Goal: Task Accomplishment & Management: Manage account settings

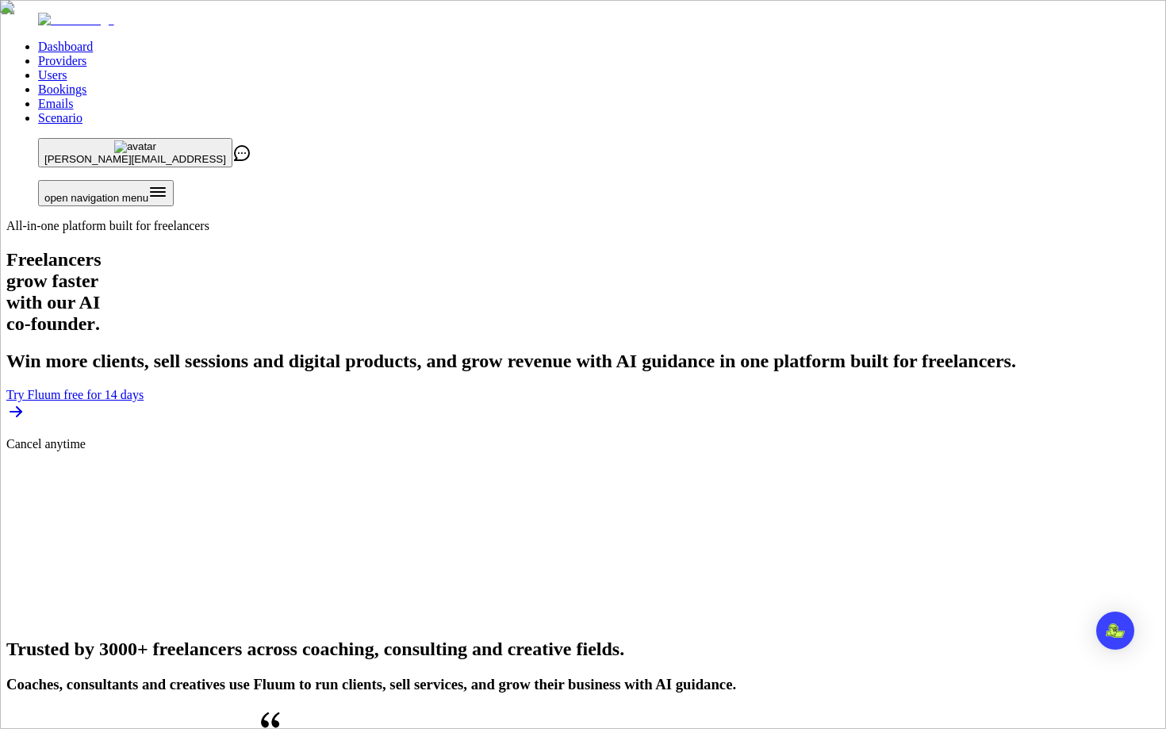
click at [568, 40] on ul "Dashboard Providers Users Bookings Emails Scenario" at bounding box center [582, 83] width 1153 height 86
click at [67, 68] on link "Users" at bounding box center [52, 74] width 29 height 13
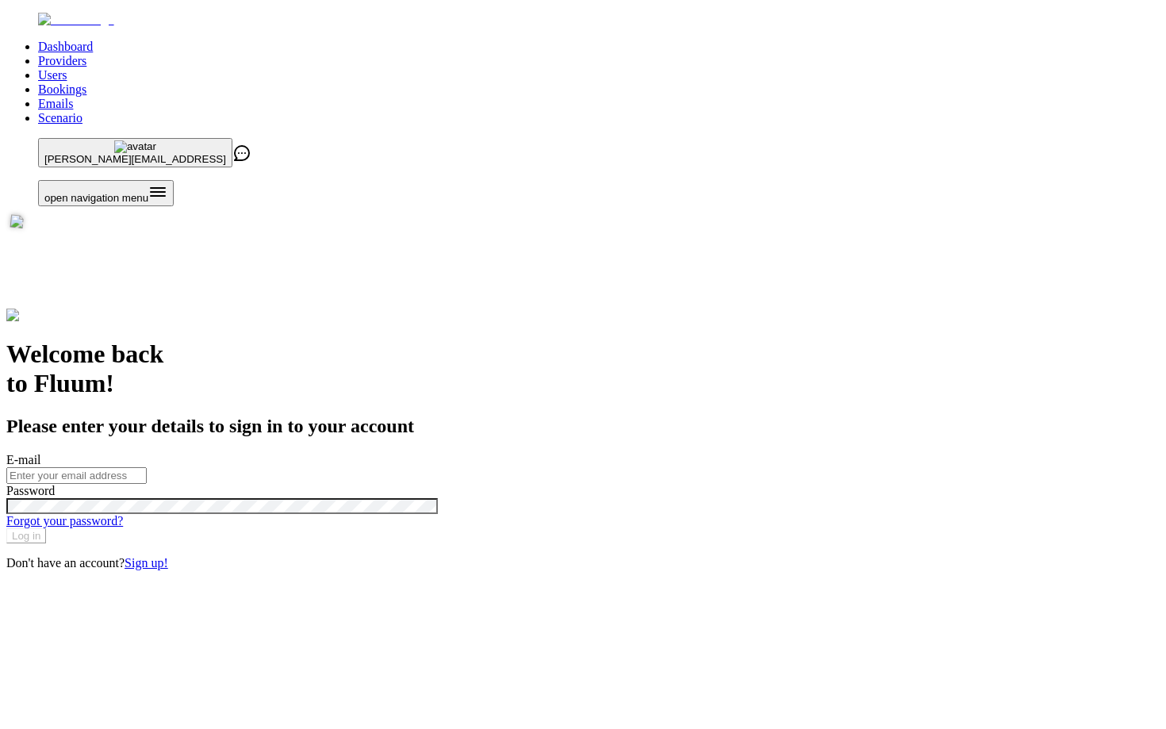
click at [67, 68] on link "Users" at bounding box center [52, 74] width 29 height 13
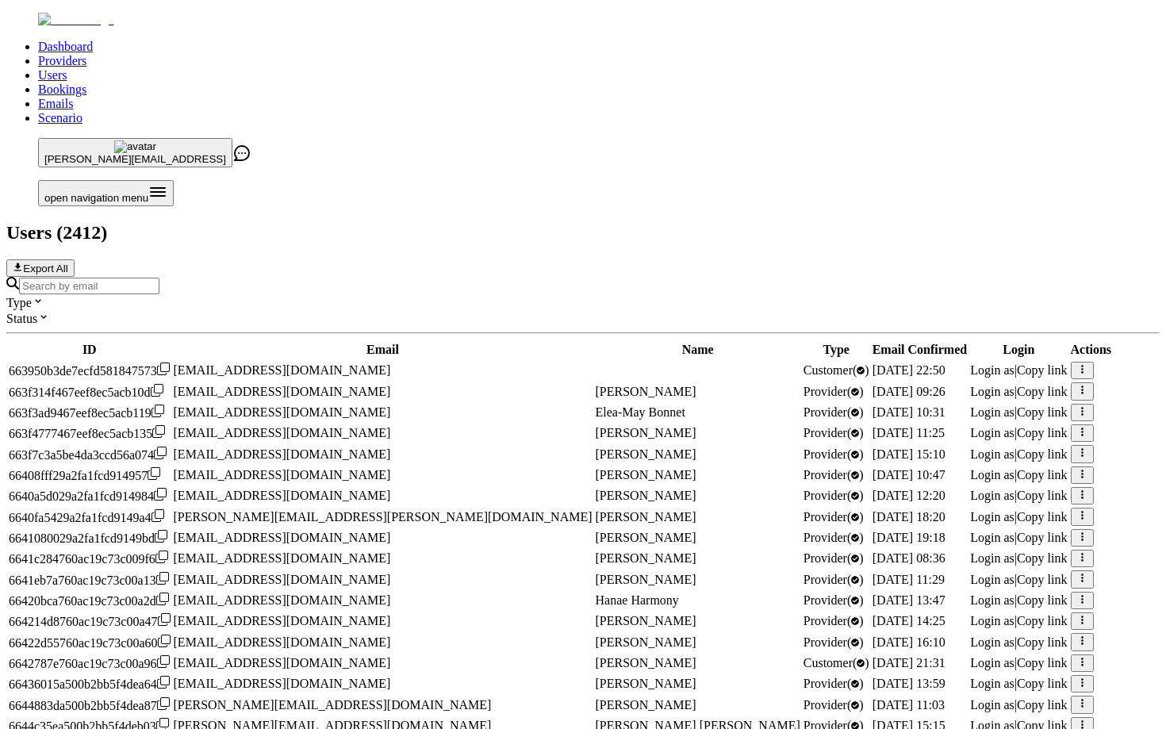
click at [159, 278] on input "Search by email" at bounding box center [89, 286] width 140 height 17
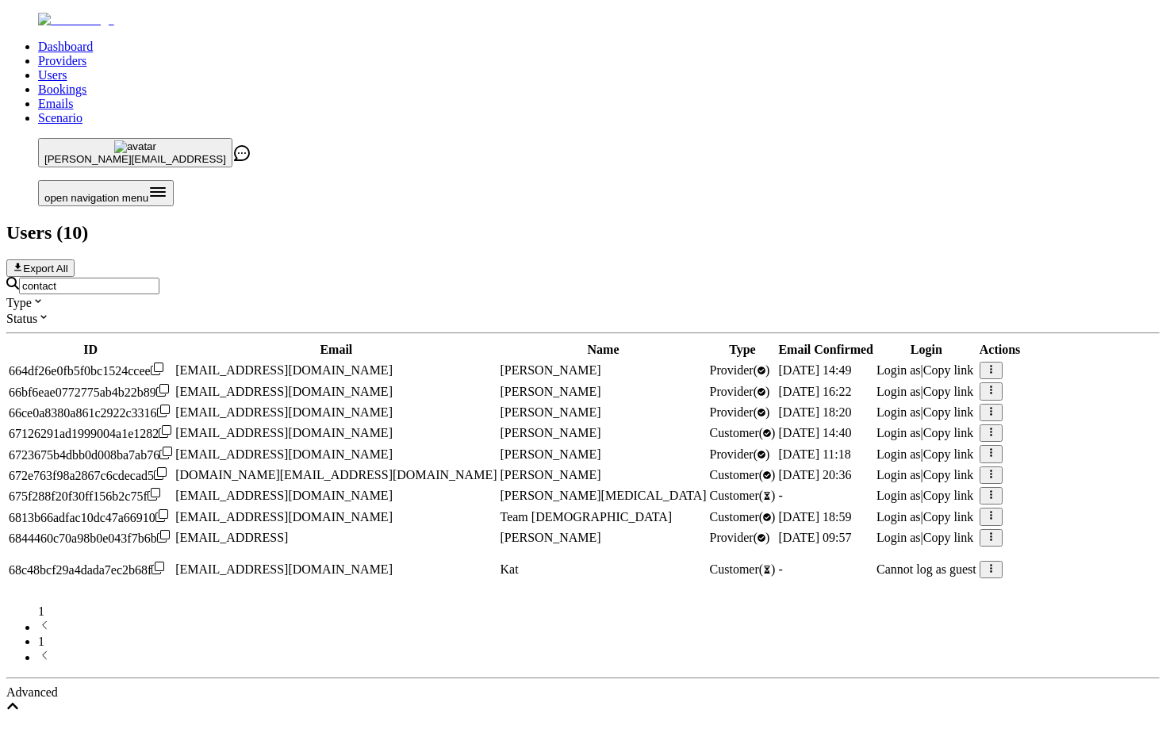
scroll to position [56, 0]
click at [876, 544] on span "Login as" at bounding box center [898, 536] width 44 height 13
click at [159, 278] on input "contact" at bounding box center [89, 286] width 140 height 17
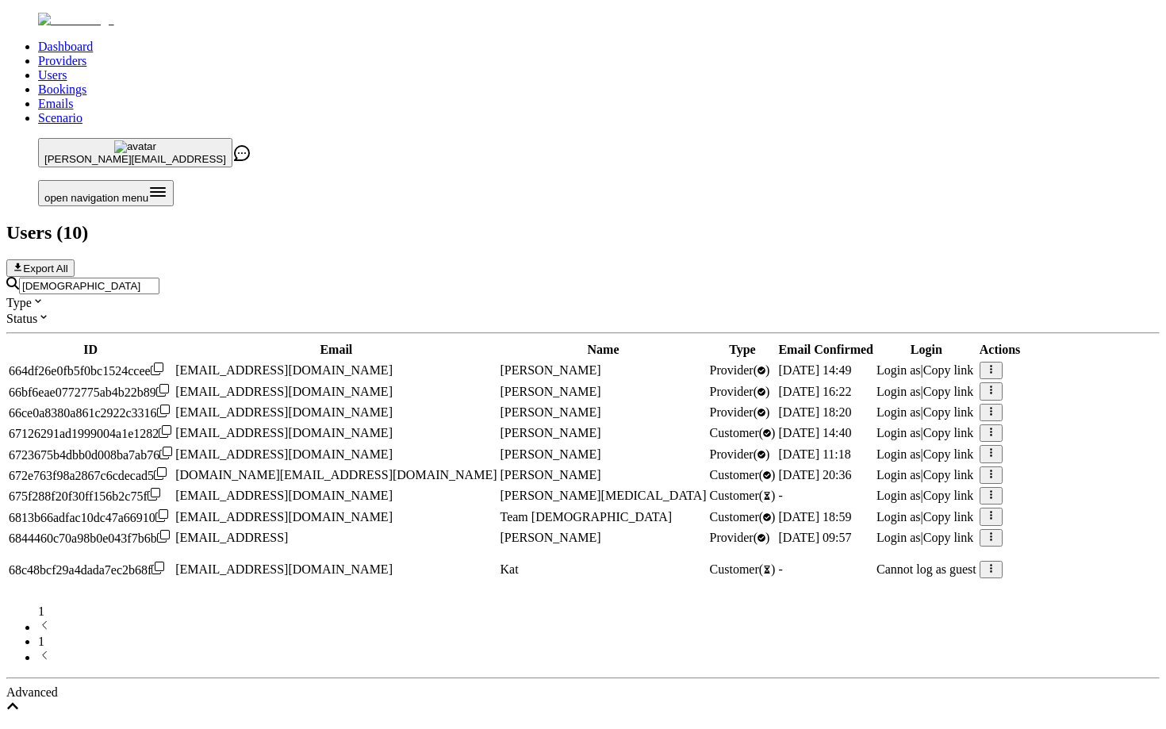
scroll to position [0, 0]
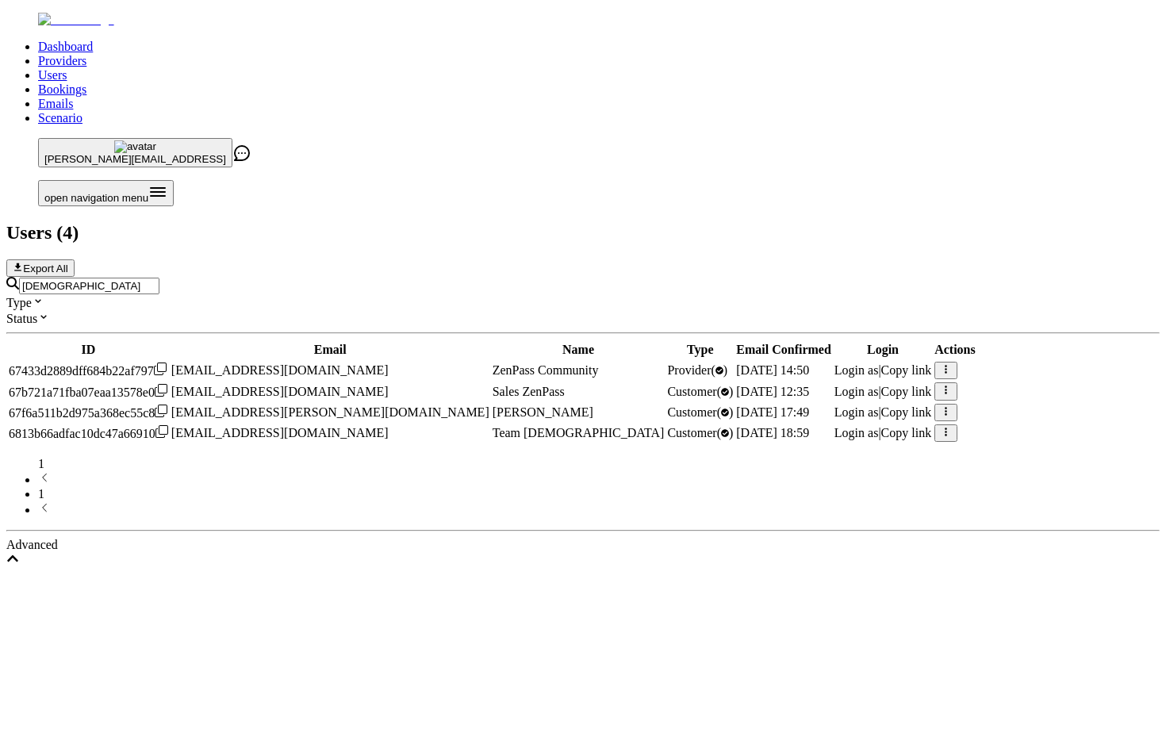
type input "zenpas"
click at [856, 363] on span "Login as" at bounding box center [856, 369] width 44 height 13
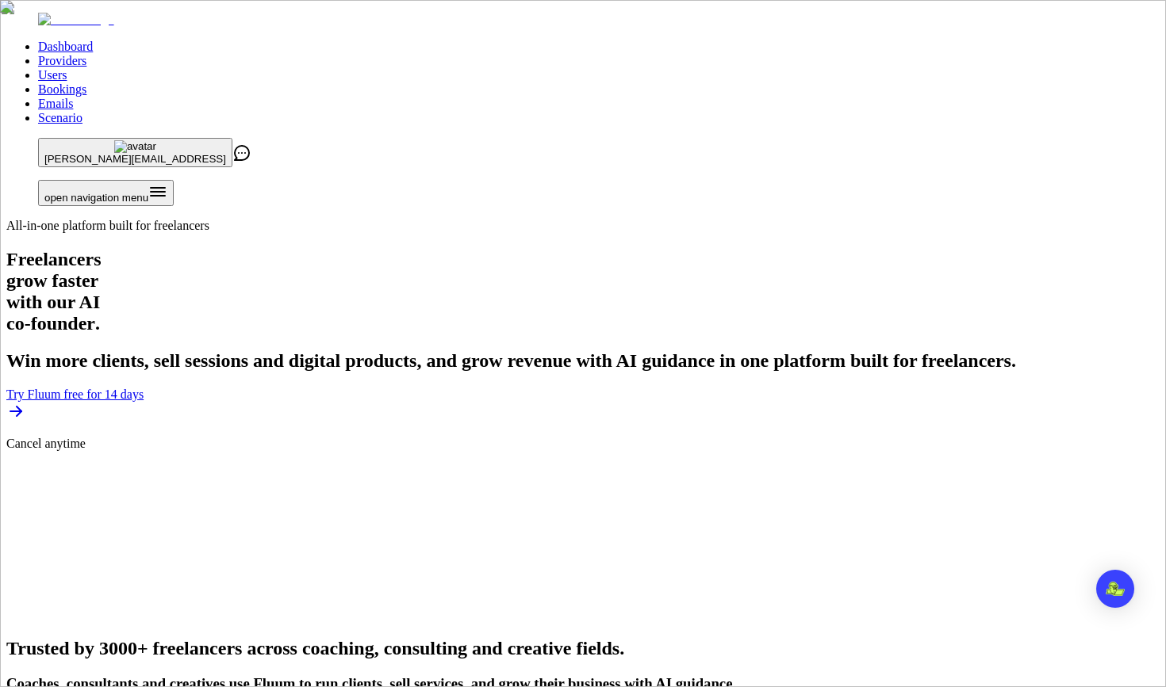
click at [67, 68] on link "Users" at bounding box center [52, 74] width 29 height 13
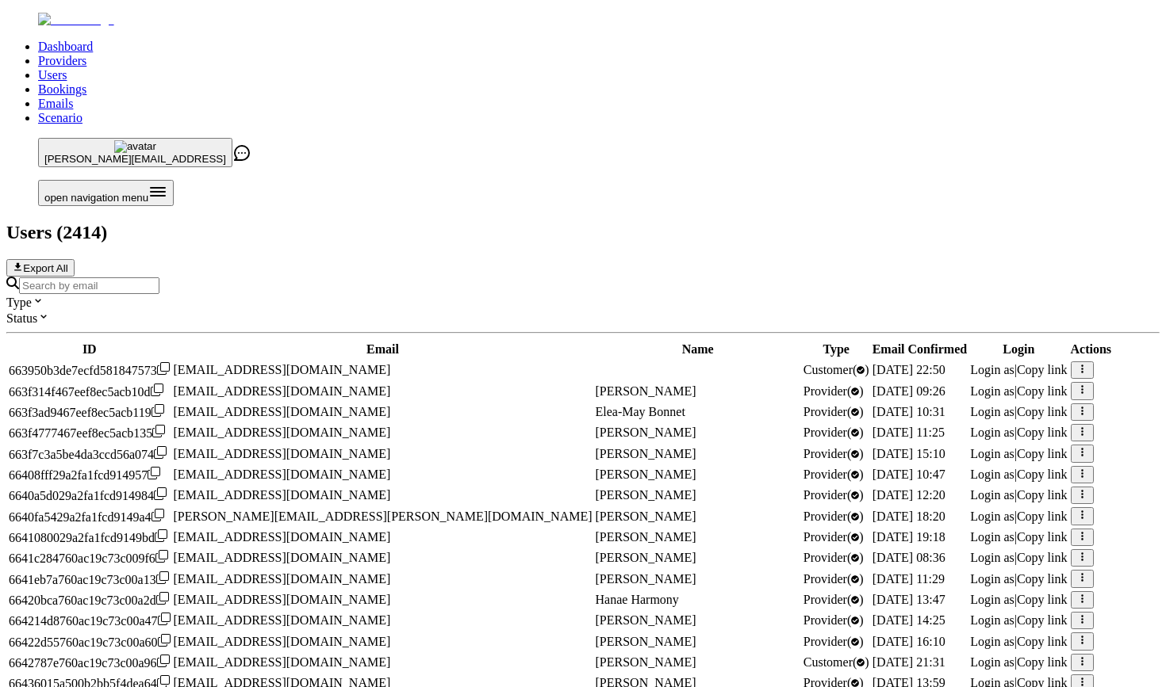
click at [159, 278] on input "Search by email" at bounding box center [89, 286] width 140 height 17
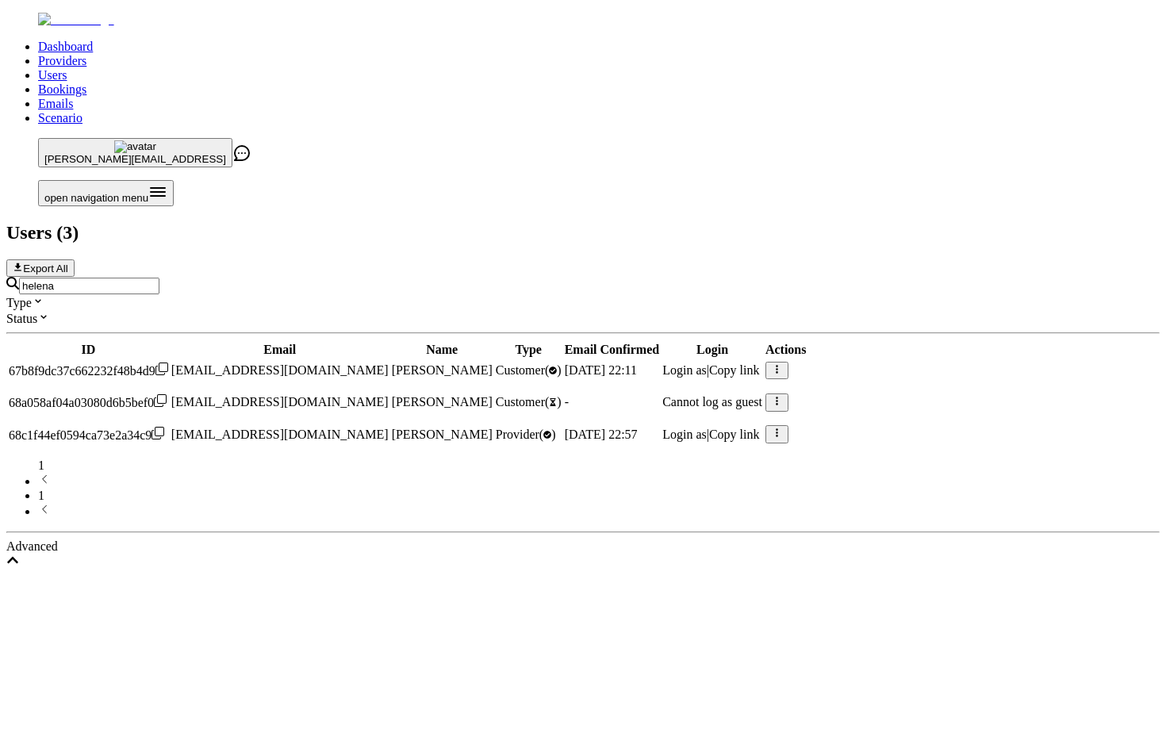
type input "helena"
click at [389, 427] on span "helena.rottava@gmail.com" at bounding box center [279, 433] width 217 height 13
copy span "helena.rottava@gmail.com"
